Goal: Transaction & Acquisition: Subscribe to service/newsletter

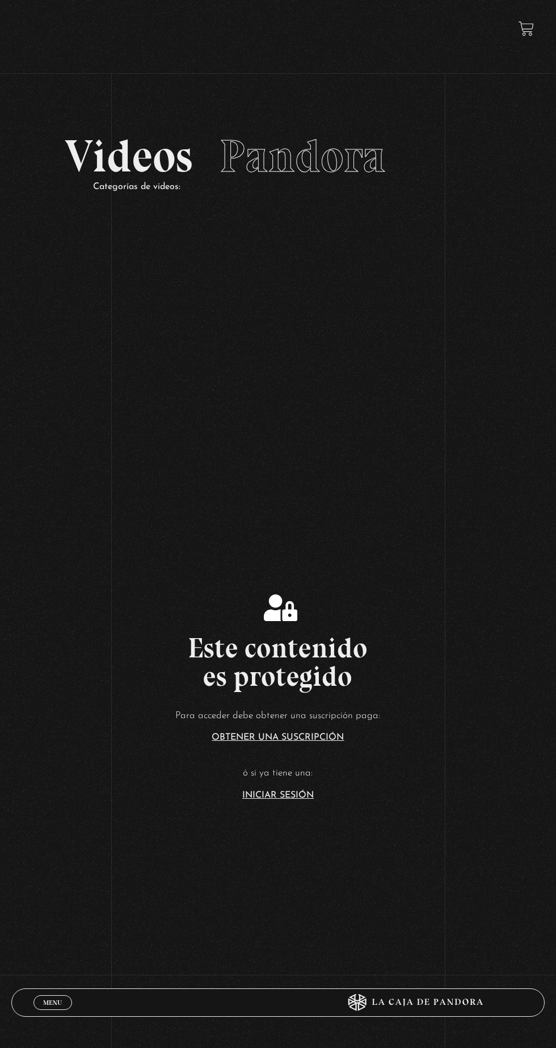
click at [267, 800] on link "Iniciar Sesión" at bounding box center [278, 795] width 72 height 9
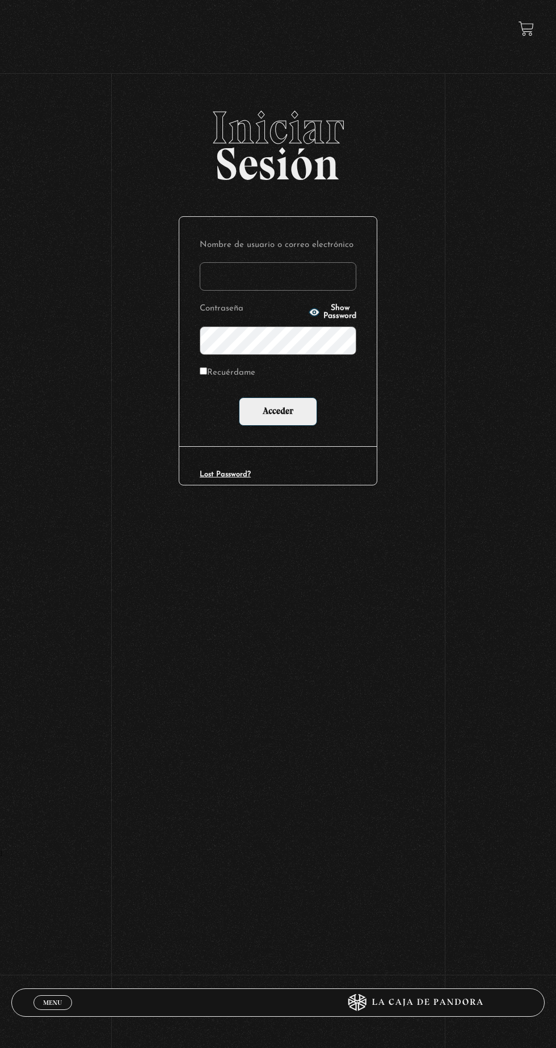
click at [227, 283] on input "Nombre de usuario o correo electrónico" at bounding box center [278, 276] width 157 height 28
type input "mvjustiniano.11@gmail.com"
click at [239, 397] on input "Acceder" at bounding box center [278, 411] width 78 height 28
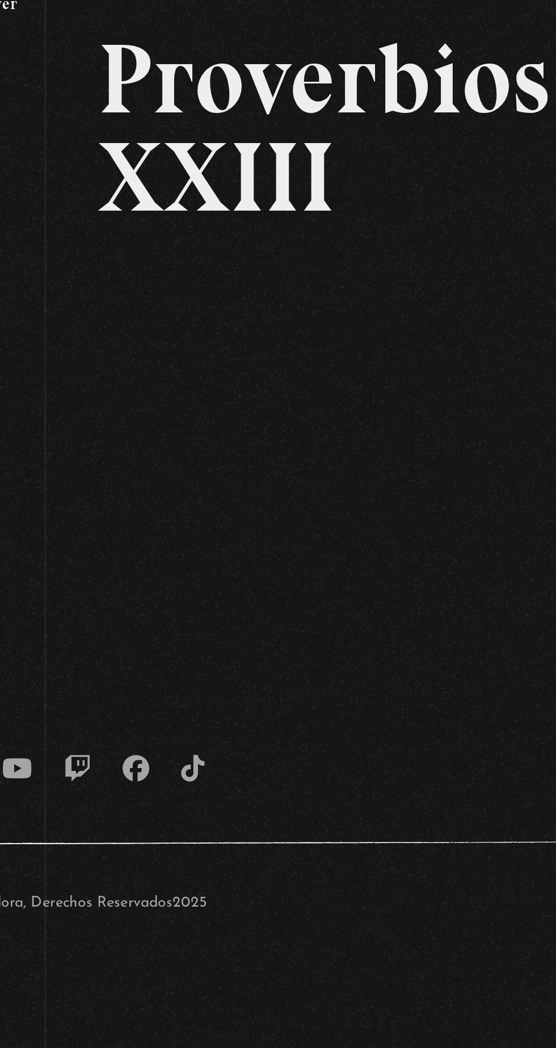
click at [255, 559] on div "Menu Cerrar Victoria Justiniano En vivos Pandora Centinelas Mi cuenta Salir Bus…" at bounding box center [278, 381] width 556 height 762
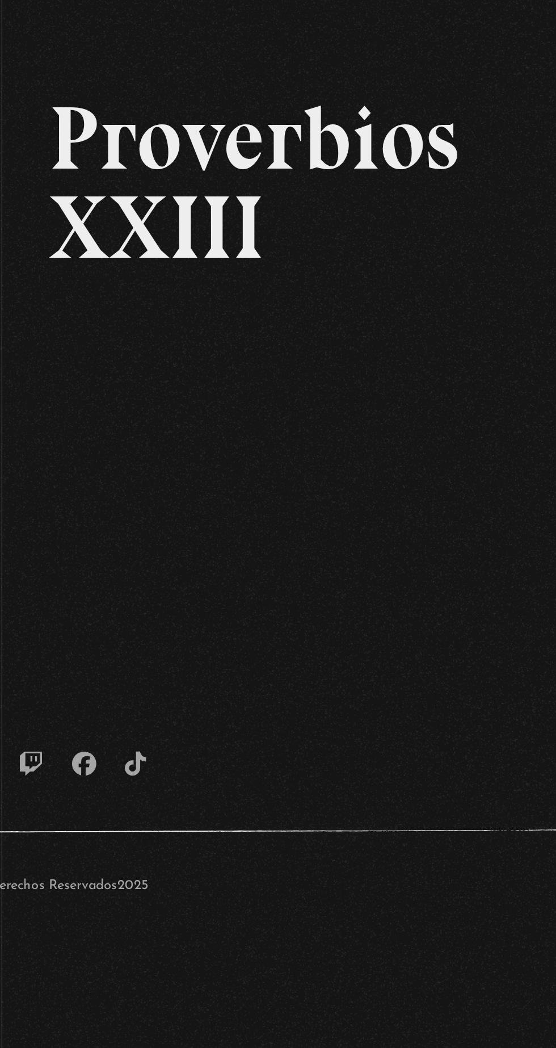
click at [403, 524] on div "Volver Proverbios XXIII" at bounding box center [278, 370] width 278 height 322
